Goal: Information Seeking & Learning: Learn about a topic

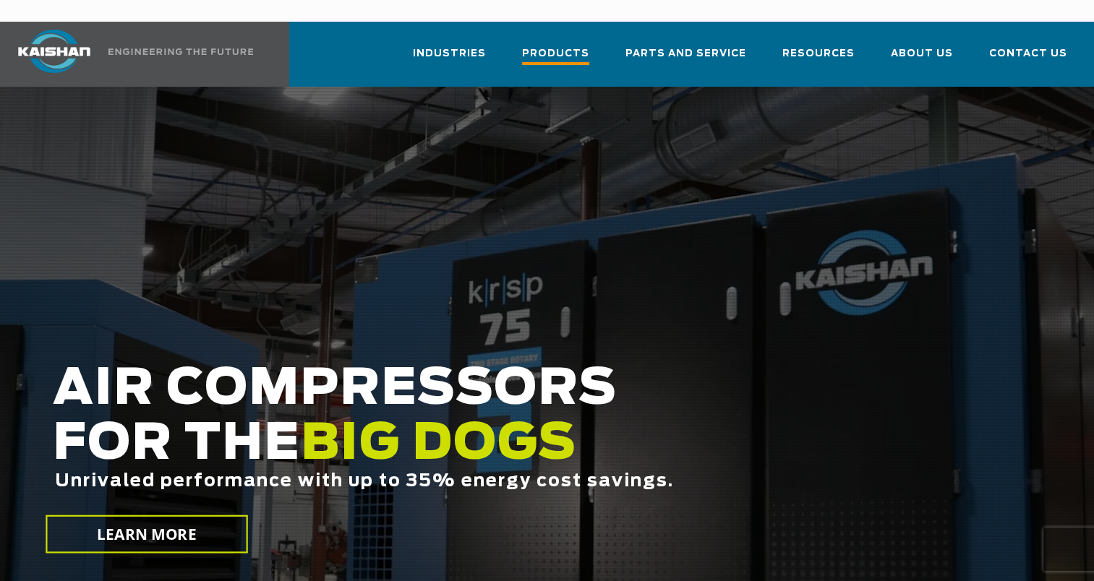
click at [580, 46] on span "Products" at bounding box center [555, 56] width 67 height 20
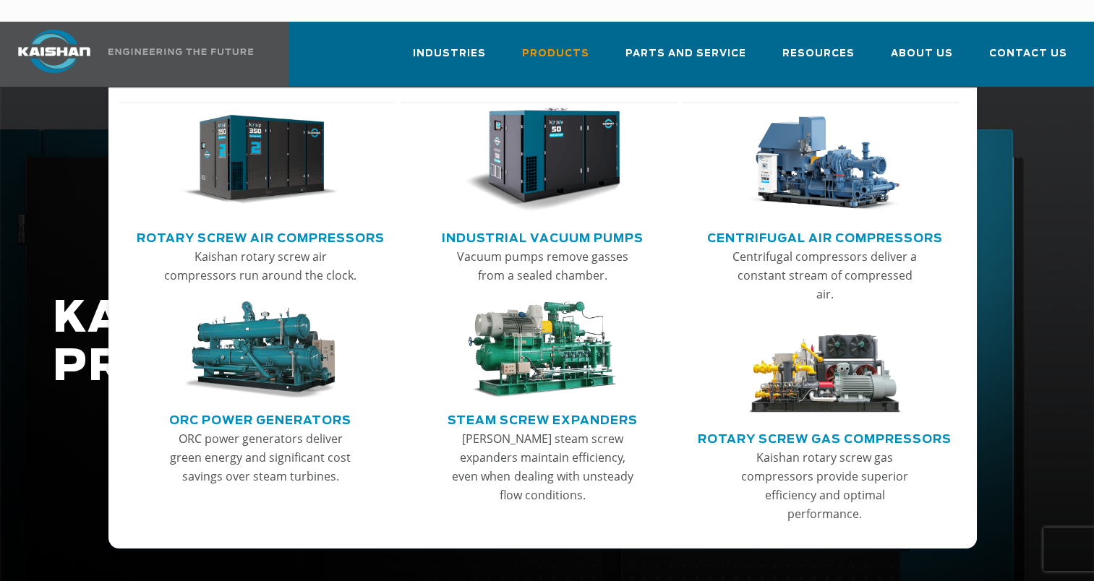
click at [298, 226] on link "Rotary Screw Air Compressors" at bounding box center [261, 237] width 248 height 22
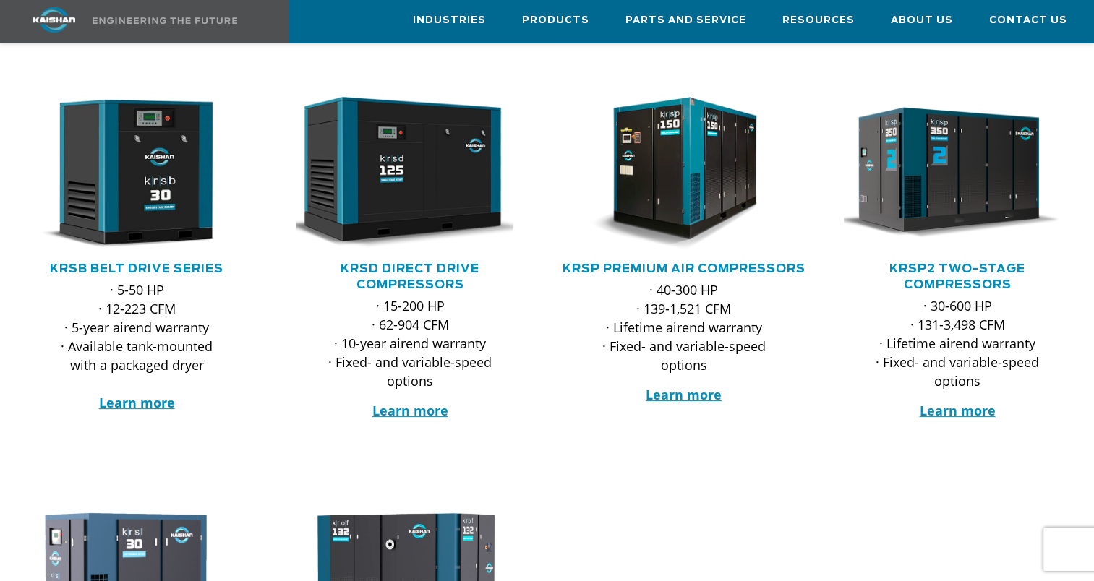
scroll to position [217, 0]
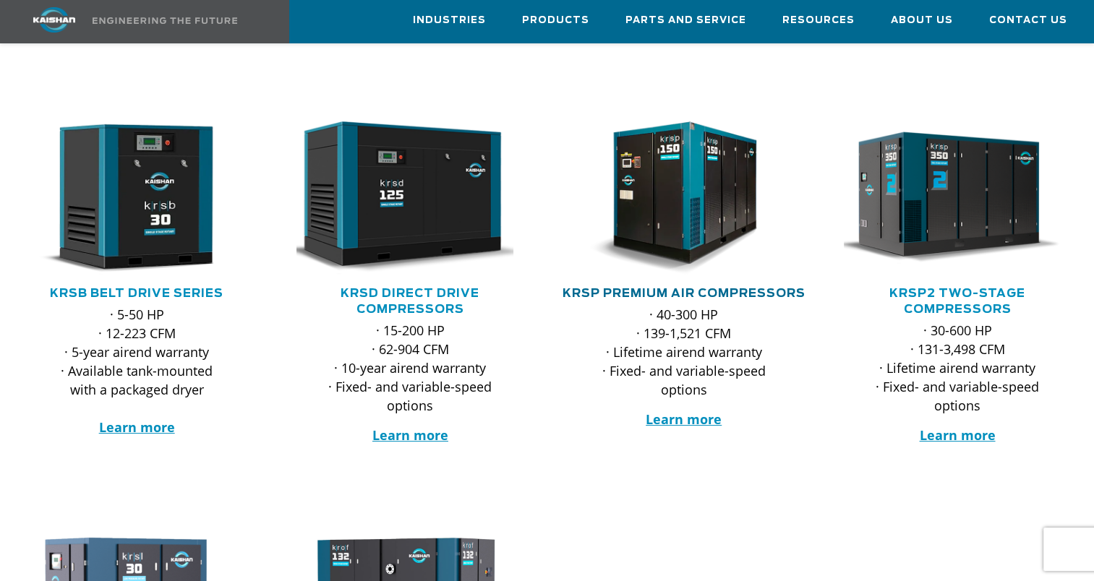
click at [672, 288] on link "KRSP Premium Air Compressors" at bounding box center [683, 294] width 243 height 12
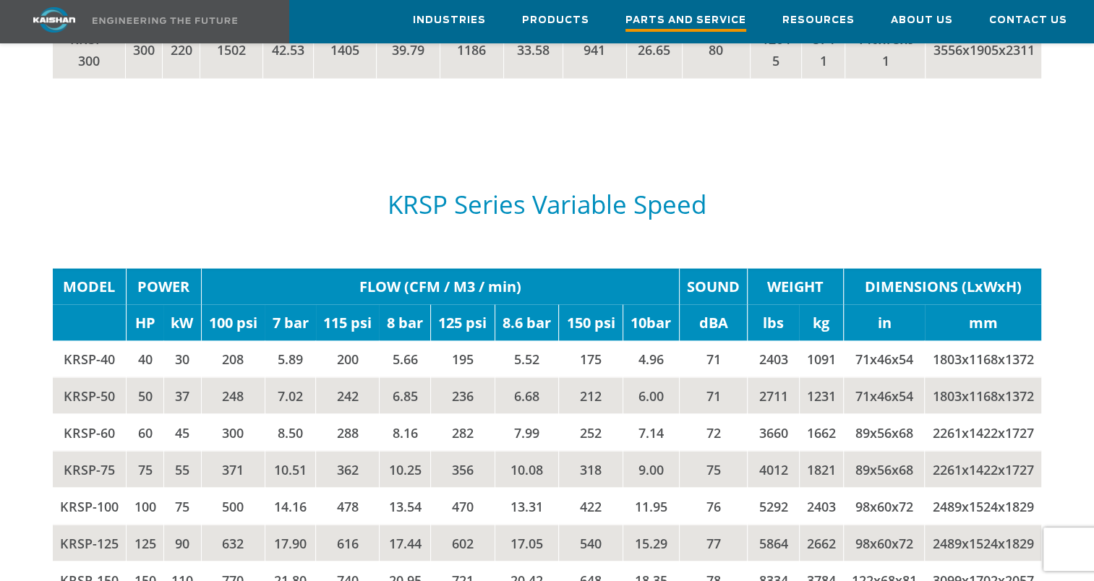
scroll to position [2819, 0]
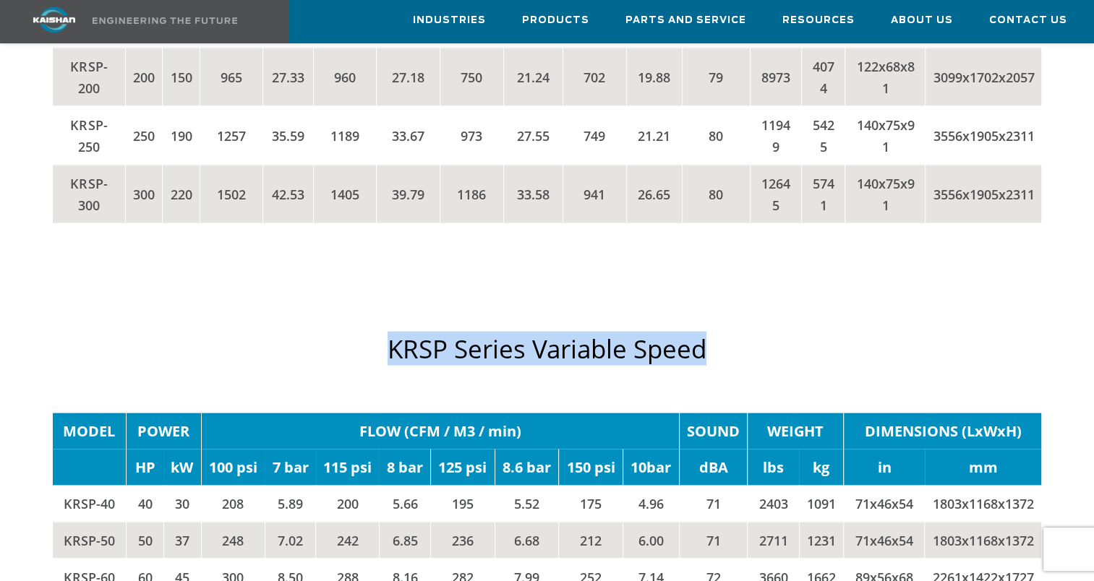
drag, startPoint x: 711, startPoint y: 325, endPoint x: 173, endPoint y: 293, distance: 538.7
click at [173, 299] on div "KRSP Series Variable Speed" at bounding box center [547, 349] width 989 height 100
